Goal: Information Seeking & Learning: Learn about a topic

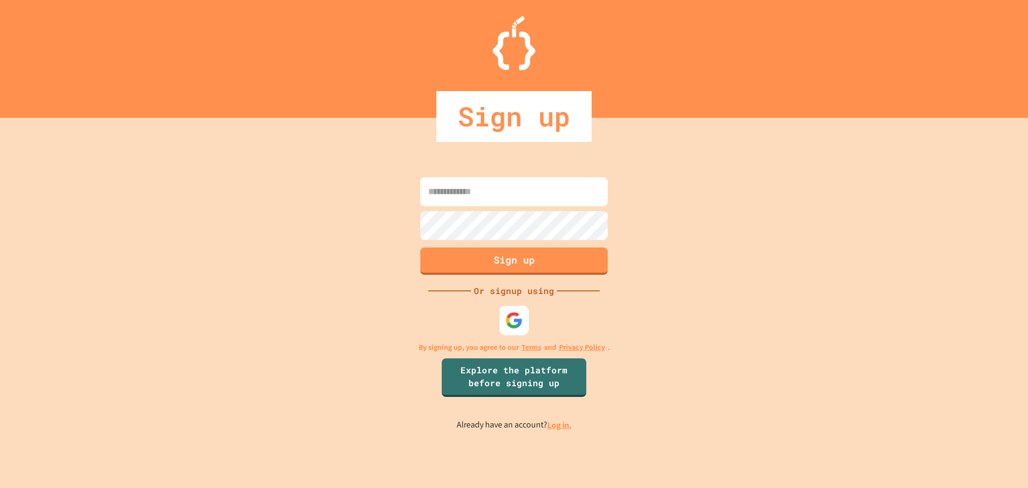
click at [504, 317] on div at bounding box center [514, 319] width 29 height 29
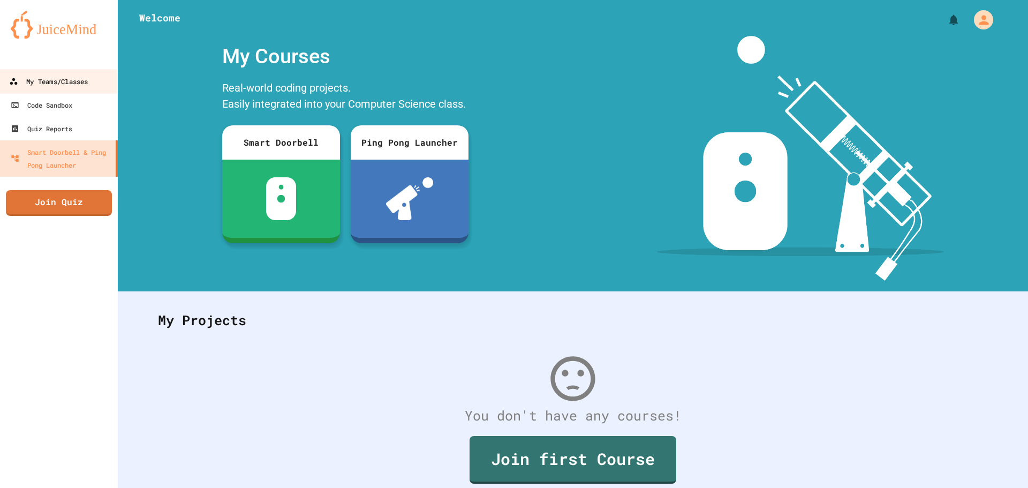
click at [88, 79] on div "My Teams/Classes" at bounding box center [48, 81] width 79 height 13
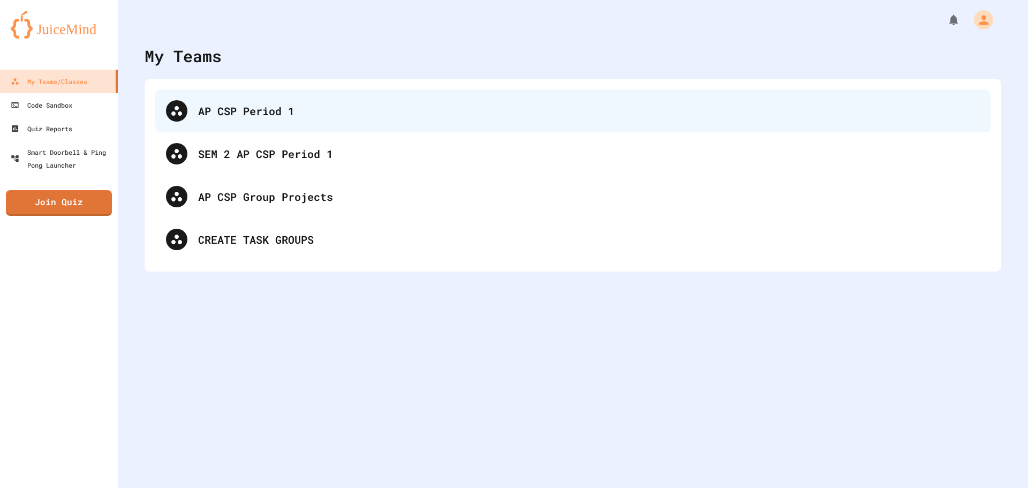
click at [260, 110] on div "AP CSP Period 1" at bounding box center [589, 111] width 782 height 16
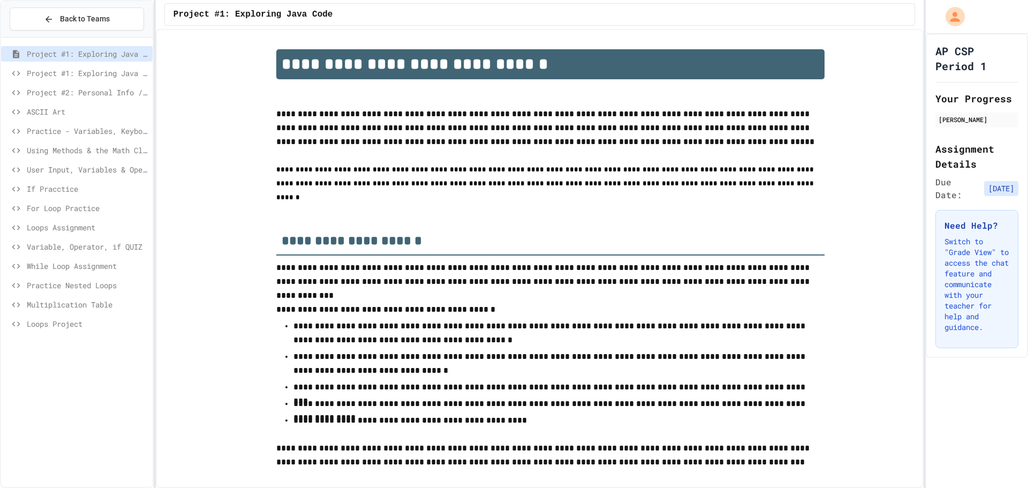
click at [86, 230] on span "Loops Assignment" at bounding box center [88, 227] width 122 height 11
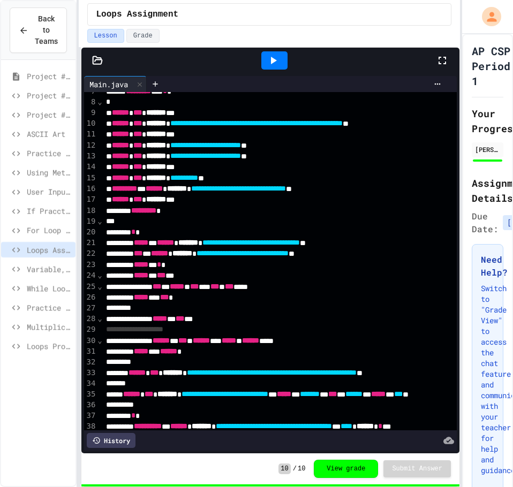
scroll to position [54, 0]
